Goal: Use online tool/utility: Use online tool/utility

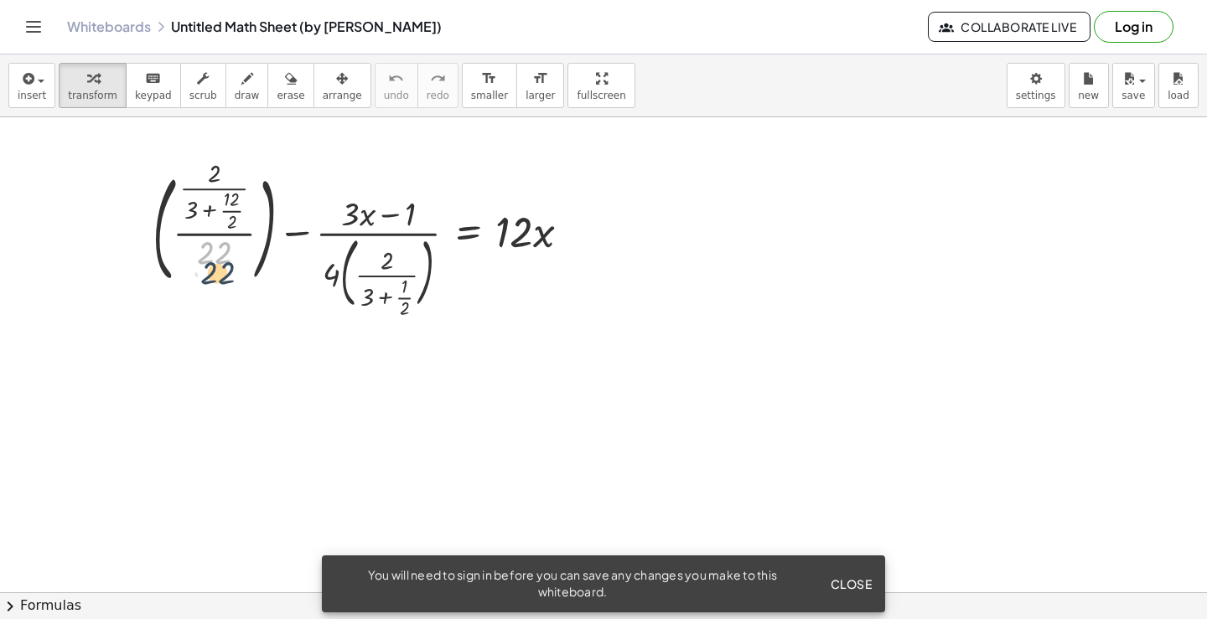
drag, startPoint x: 216, startPoint y: 251, endPoint x: 220, endPoint y: 271, distance: 20.4
click at [220, 271] on div at bounding box center [367, 239] width 447 height 149
drag, startPoint x: 217, startPoint y: 251, endPoint x: 207, endPoint y: 256, distance: 11.6
click at [207, 256] on div at bounding box center [367, 239] width 447 height 149
click at [137, 97] on span "keypad" at bounding box center [153, 96] width 37 height 12
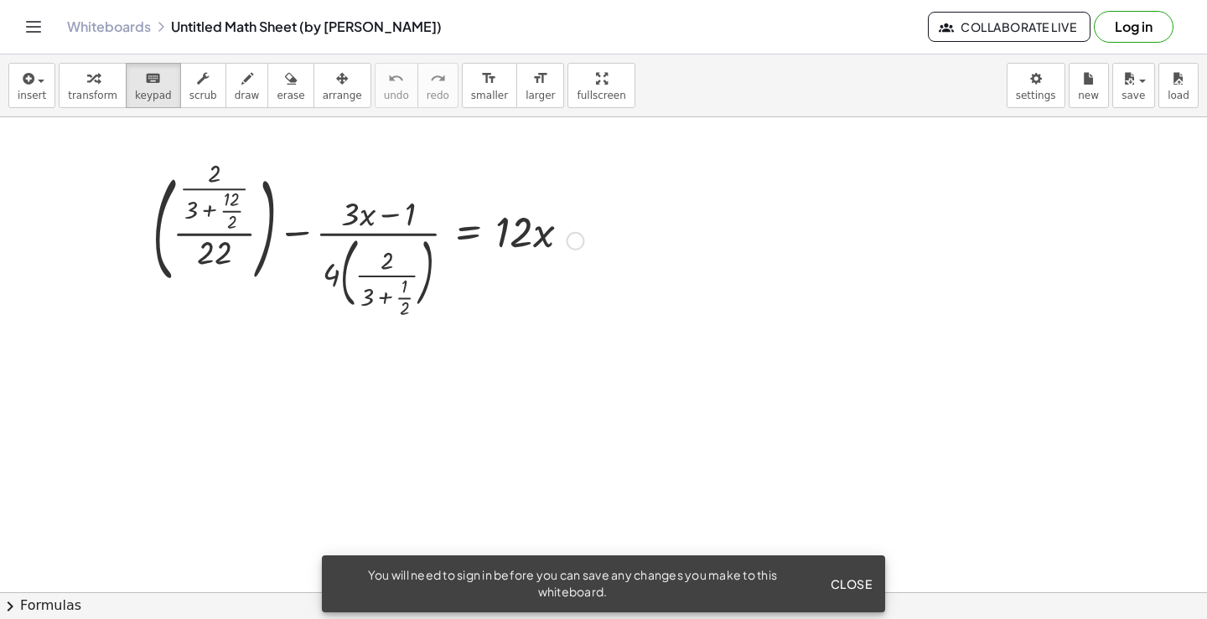
click at [239, 253] on div at bounding box center [367, 239] width 447 height 149
click at [228, 253] on div at bounding box center [214, 253] width 34 height 37
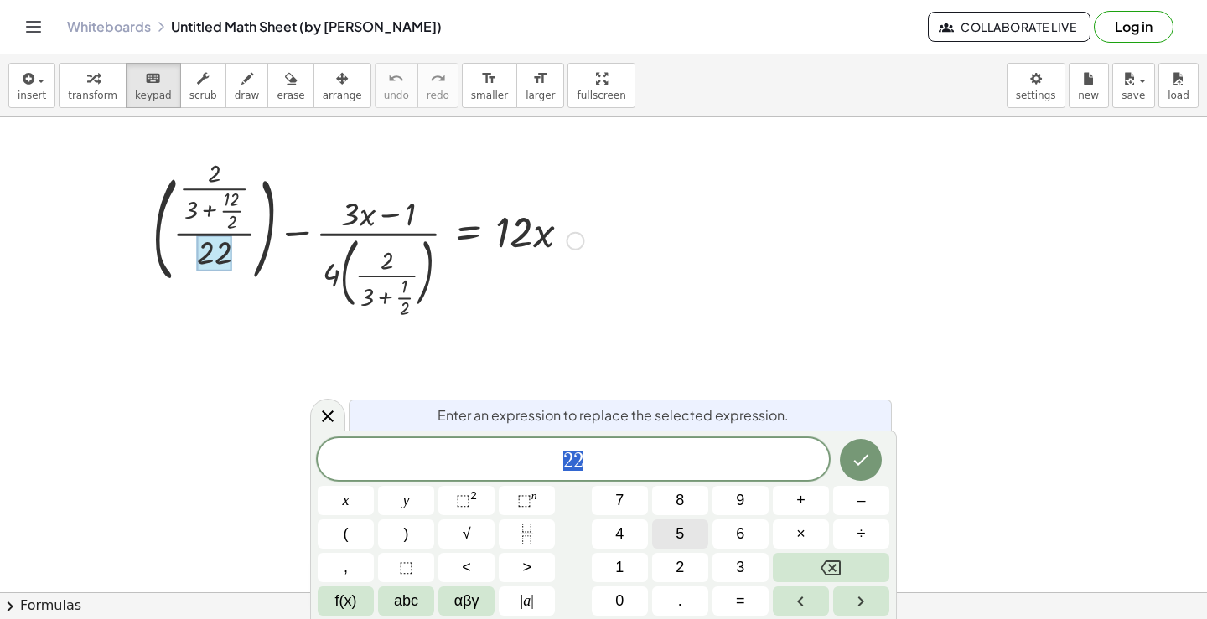
click at [684, 528] on span "5" at bounding box center [679, 534] width 8 height 23
click at [870, 455] on icon "Done" at bounding box center [860, 460] width 20 height 20
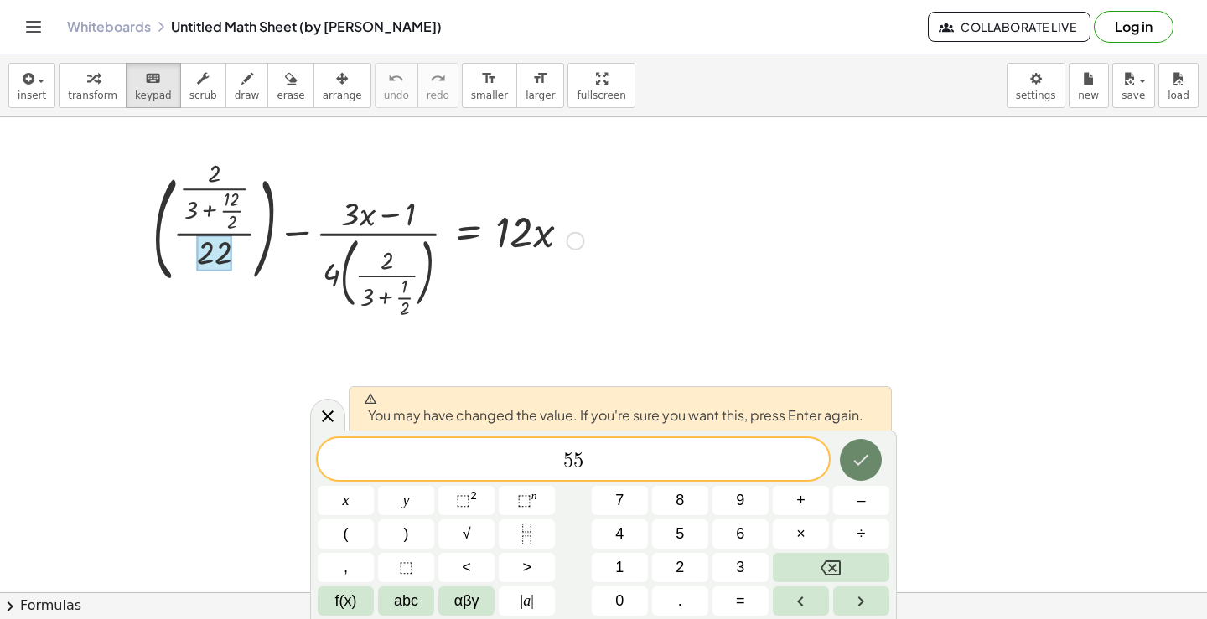
click at [855, 455] on icon "Done" at bounding box center [860, 460] width 20 height 20
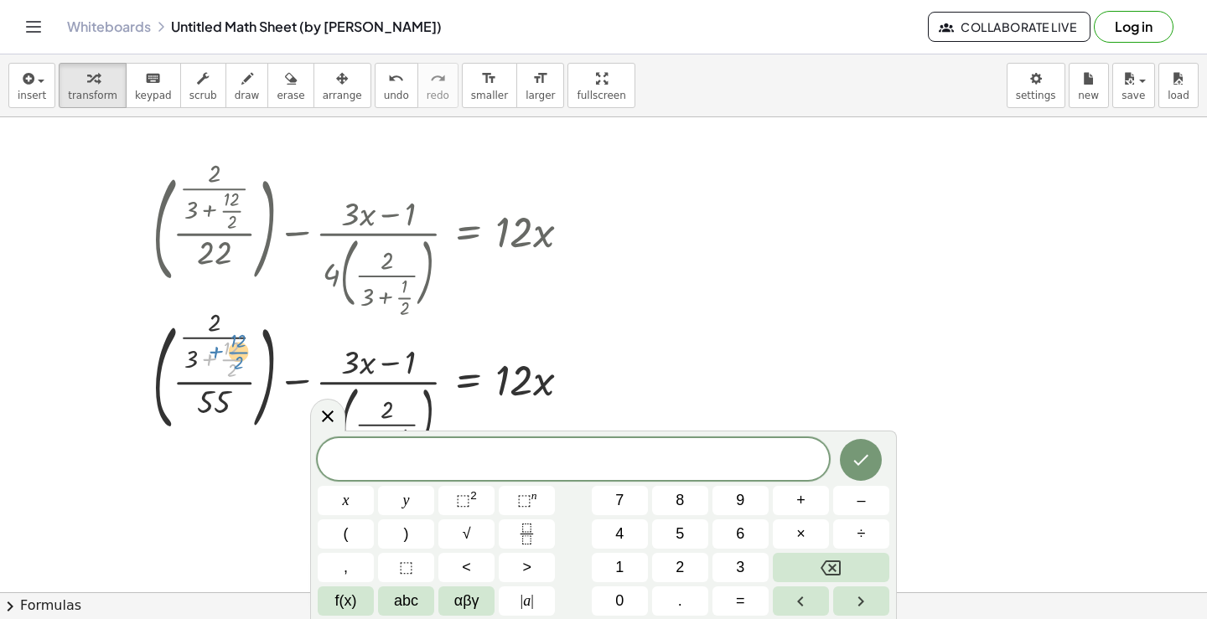
drag, startPoint x: 210, startPoint y: 370, endPoint x: 217, endPoint y: 363, distance: 10.1
click at [217, 363] on div at bounding box center [367, 388] width 447 height 149
drag, startPoint x: 194, startPoint y: 400, endPoint x: 214, endPoint y: 426, distance: 32.8
click at [214, 426] on div at bounding box center [367, 388] width 447 height 149
drag, startPoint x: 194, startPoint y: 360, endPoint x: 244, endPoint y: 358, distance: 49.5
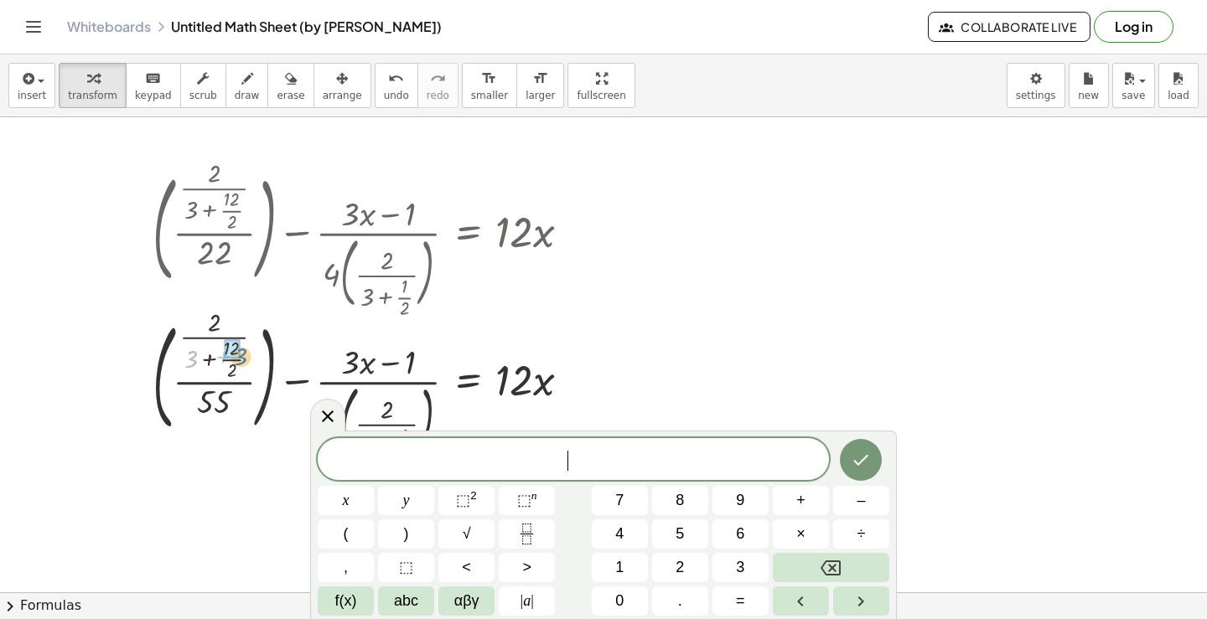
click at [244, 358] on div at bounding box center [367, 388] width 447 height 149
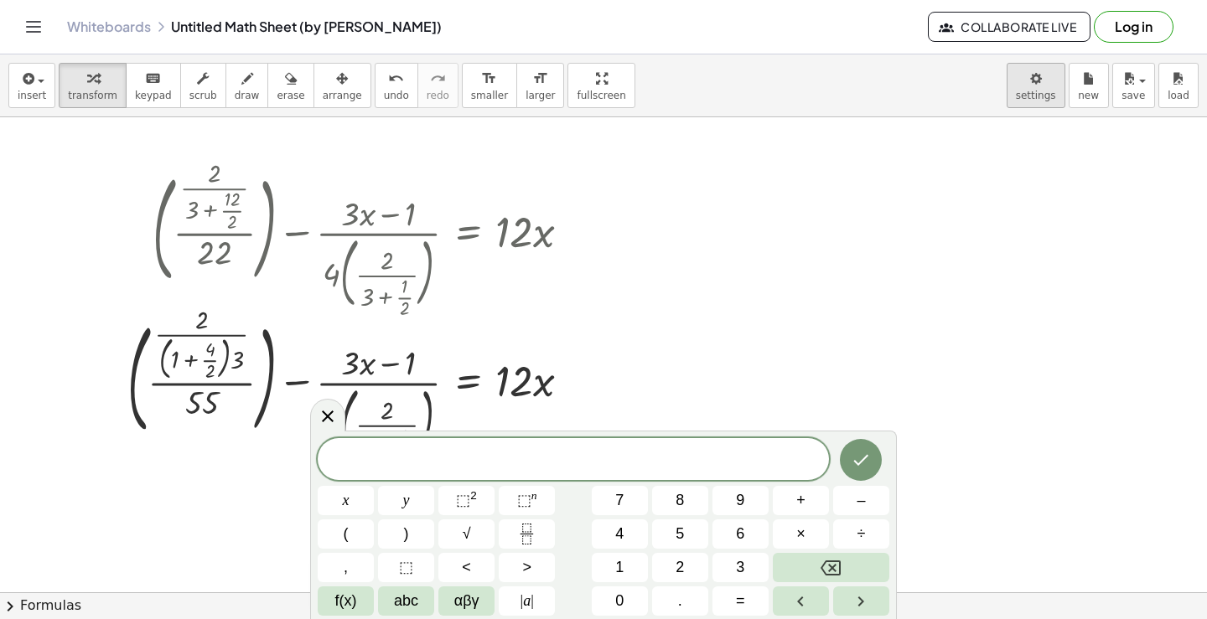
click at [1033, 83] on body "Graspable Math Activities Get Started Activity Bank Assigned Work Classes White…" at bounding box center [603, 309] width 1207 height 619
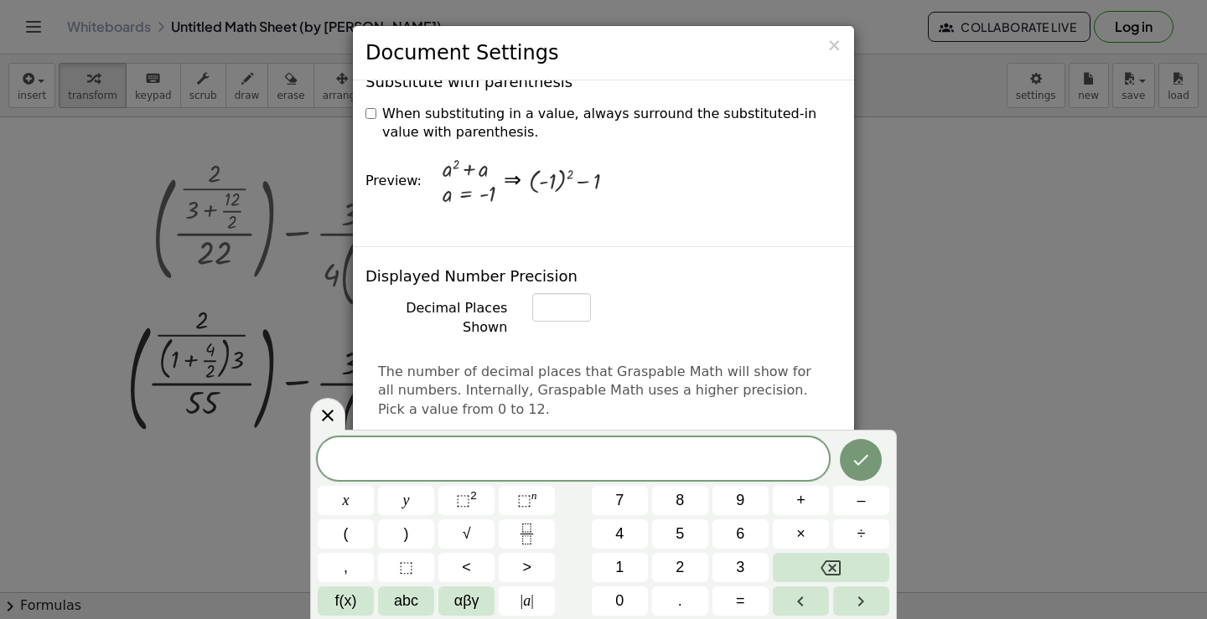
scroll to position [559, 0]
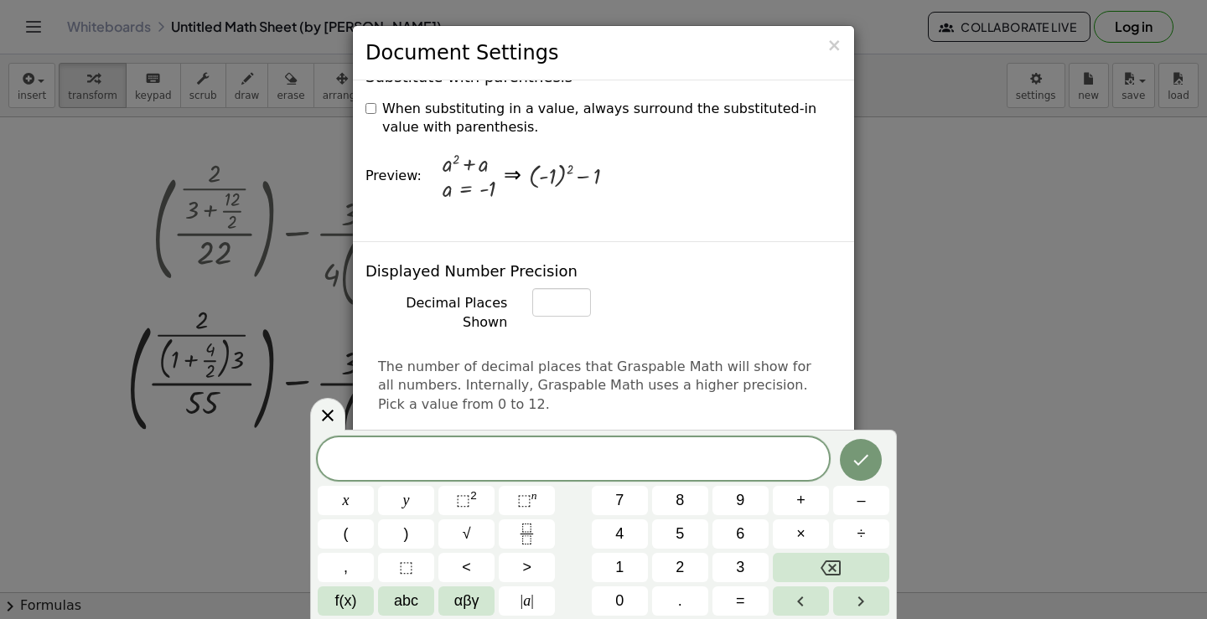
click at [973, 313] on div "× Document Settings These settings are saved with the document you are currentl…" at bounding box center [603, 309] width 1207 height 619
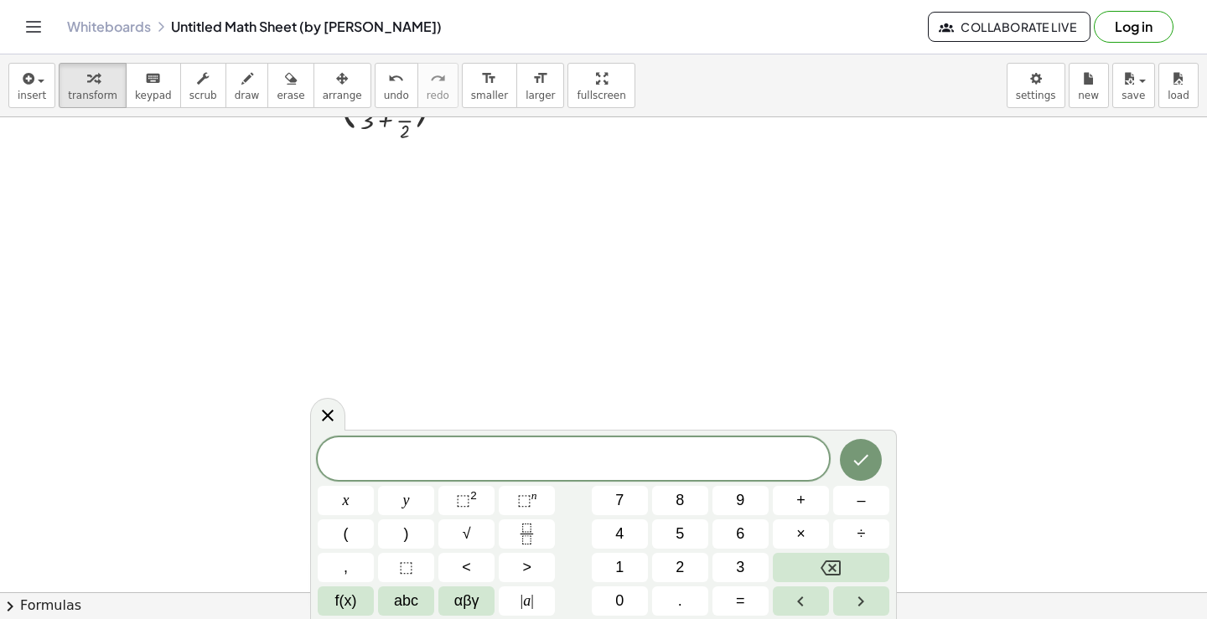
scroll to position [335, 0]
click at [344, 419] on div at bounding box center [327, 414] width 35 height 33
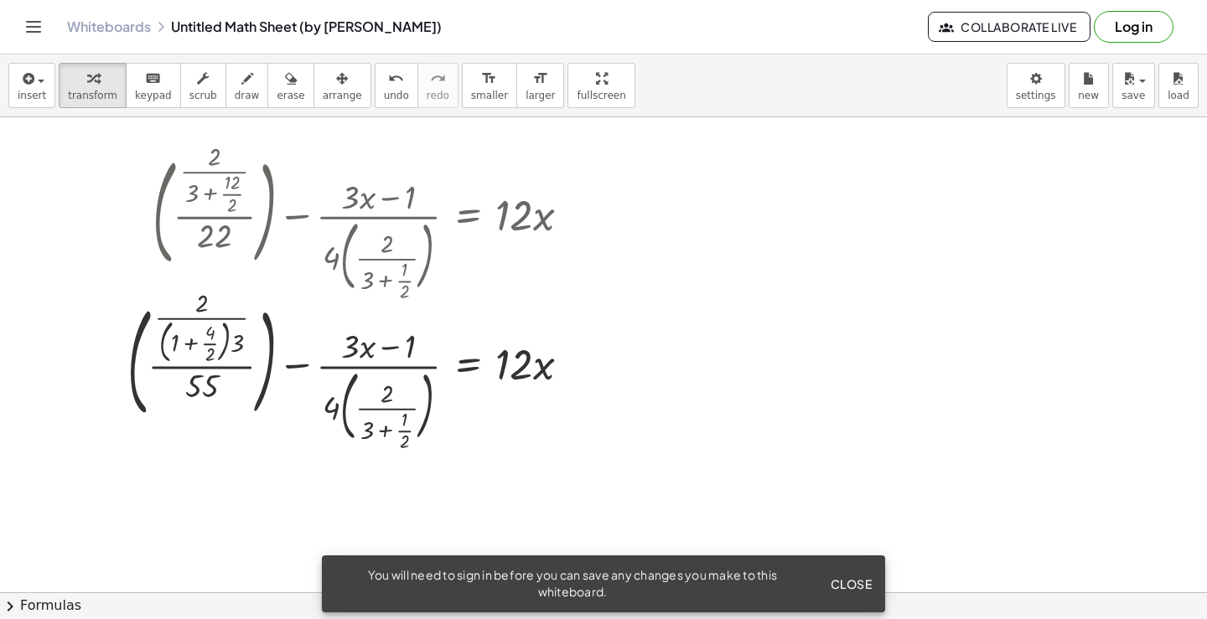
scroll to position [0, 0]
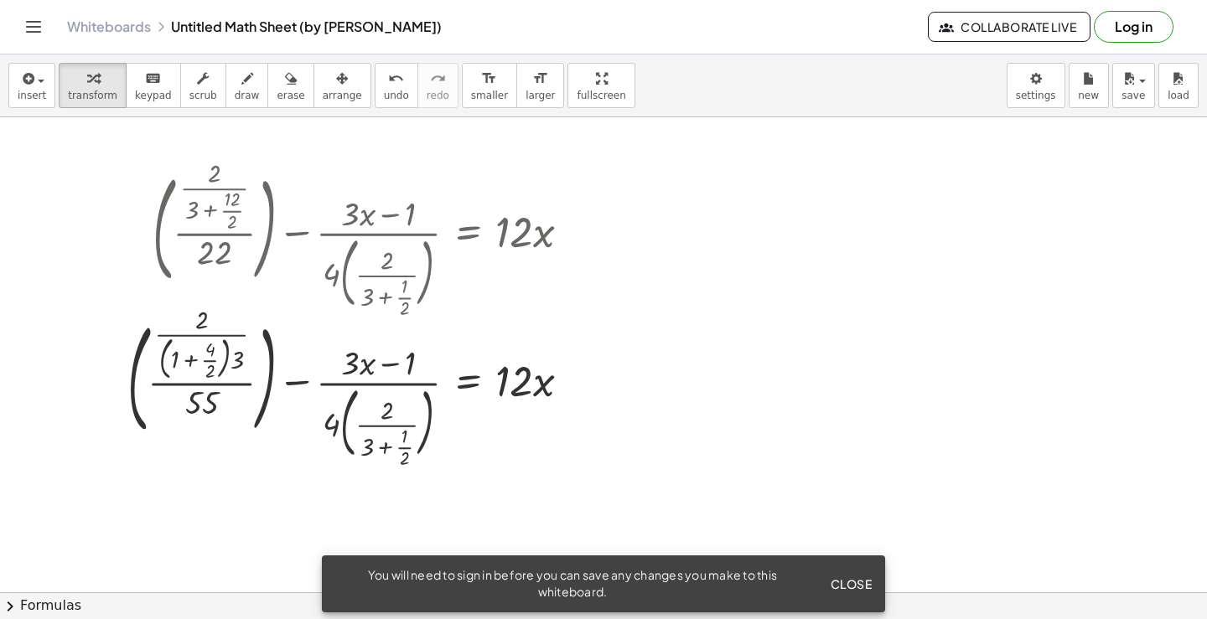
drag, startPoint x: 771, startPoint y: 294, endPoint x: 622, endPoint y: 397, distance: 181.3
click at [622, 397] on div at bounding box center [603, 592] width 1207 height 950
